Goal: Task Accomplishment & Management: Manage account settings

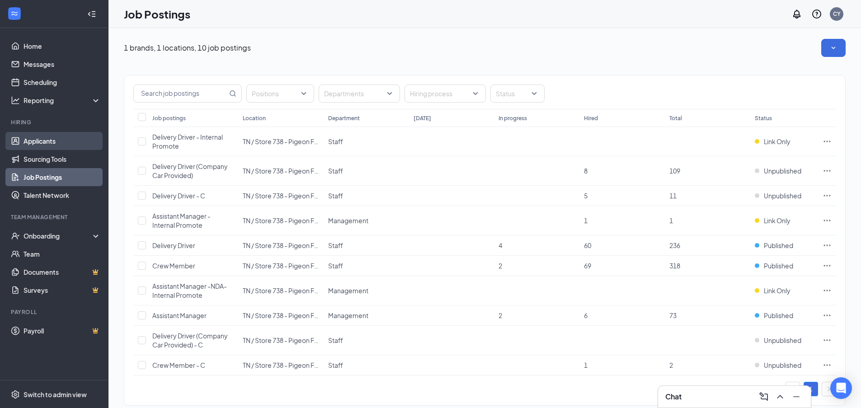
click at [37, 142] on link "Applicants" at bounding box center [62, 141] width 77 height 18
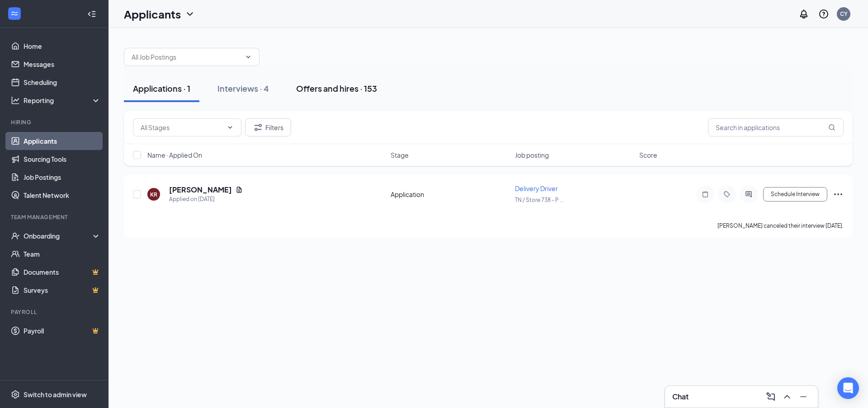
click at [315, 89] on div "Offers and hires · 153" at bounding box center [336, 88] width 81 height 11
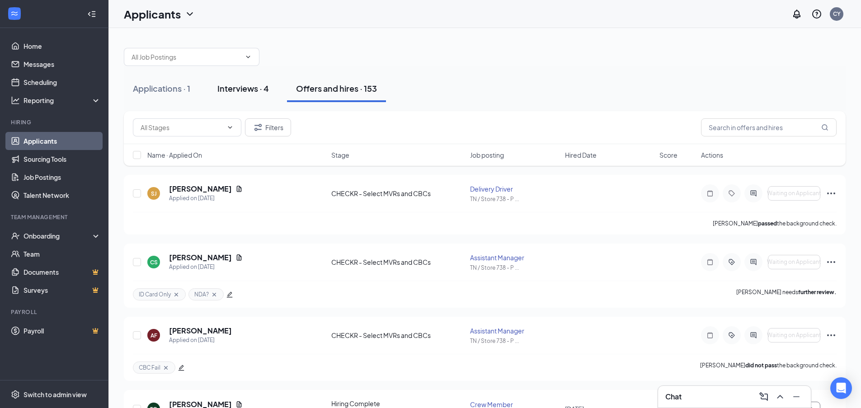
click at [240, 82] on button "Interviews · 4" at bounding box center [243, 88] width 70 height 27
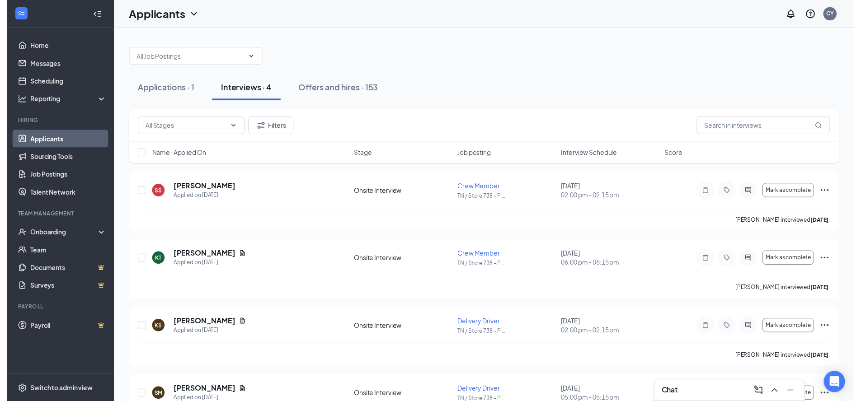
scroll to position [43, 0]
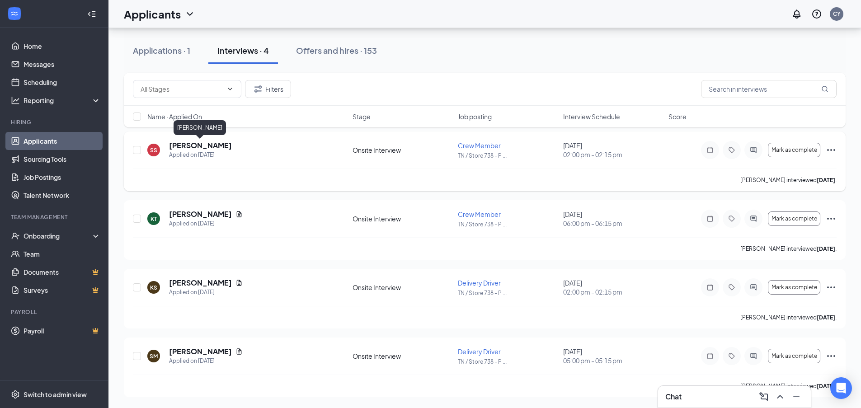
click at [217, 141] on h5 "[PERSON_NAME]" at bounding box center [200, 146] width 63 height 10
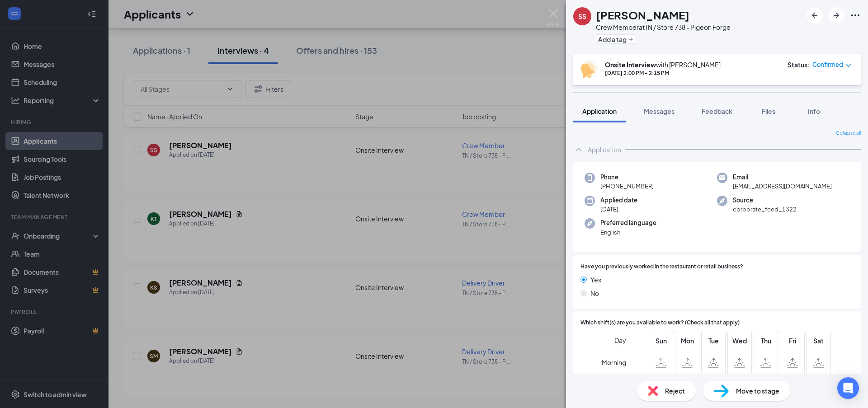
click at [506, 65] on div "SS [PERSON_NAME] Crew Member at [GEOGRAPHIC_DATA] / Store 738 - Pigeon Forge Ad…" at bounding box center [434, 204] width 868 height 408
